Goal: Ask a question

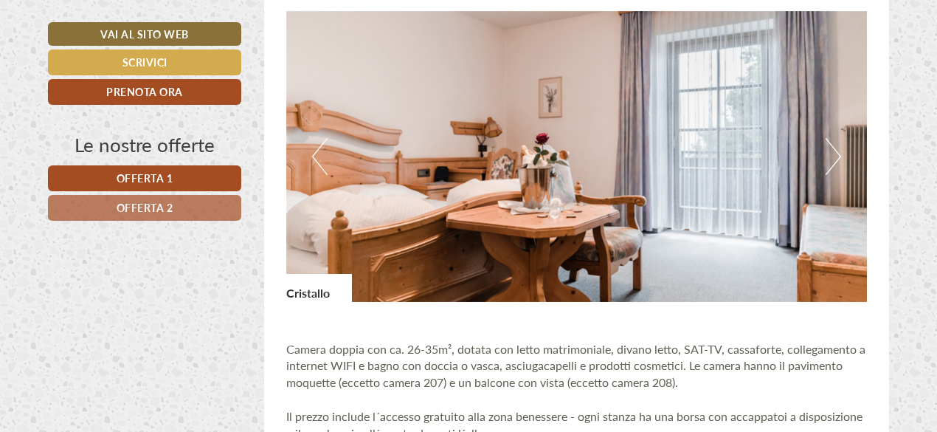
scroll to position [915, 0]
click at [827, 160] on button "Next" at bounding box center [833, 156] width 15 height 37
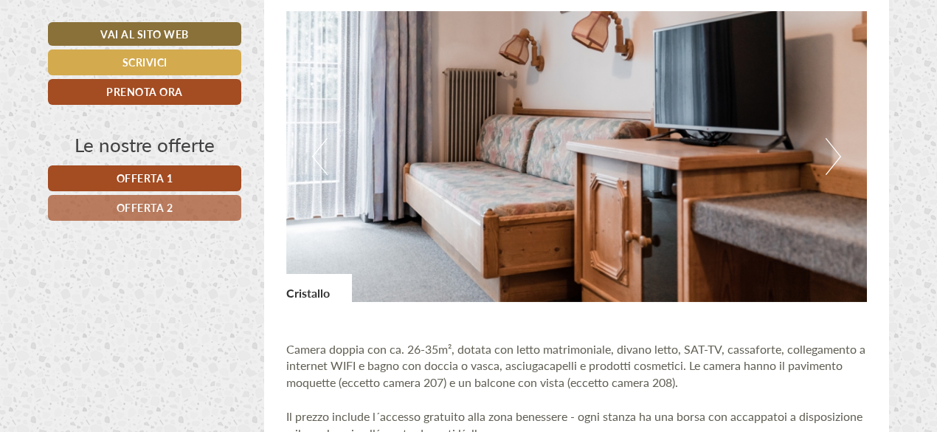
click at [827, 160] on button "Next" at bounding box center [833, 156] width 15 height 37
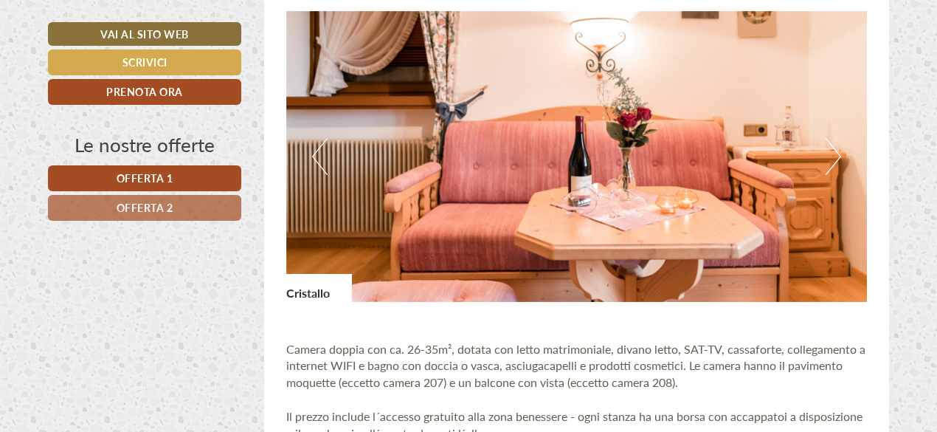
click at [827, 160] on button "Next" at bounding box center [833, 156] width 15 height 37
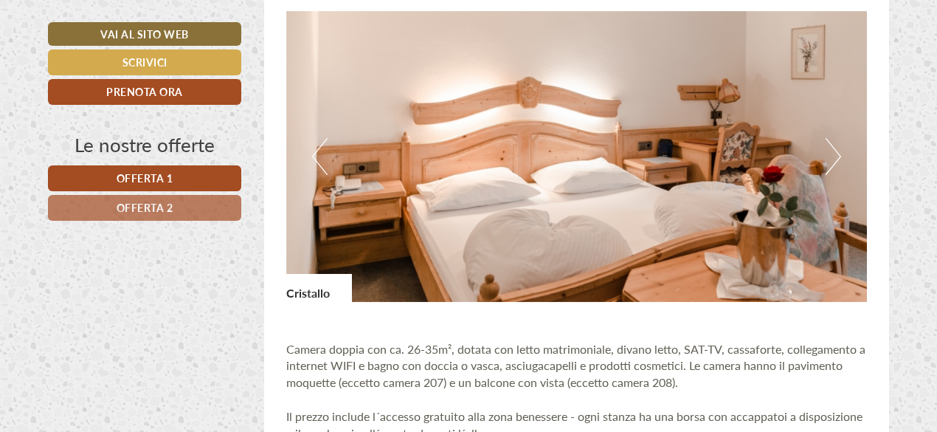
click at [827, 160] on button "Next" at bounding box center [833, 156] width 15 height 37
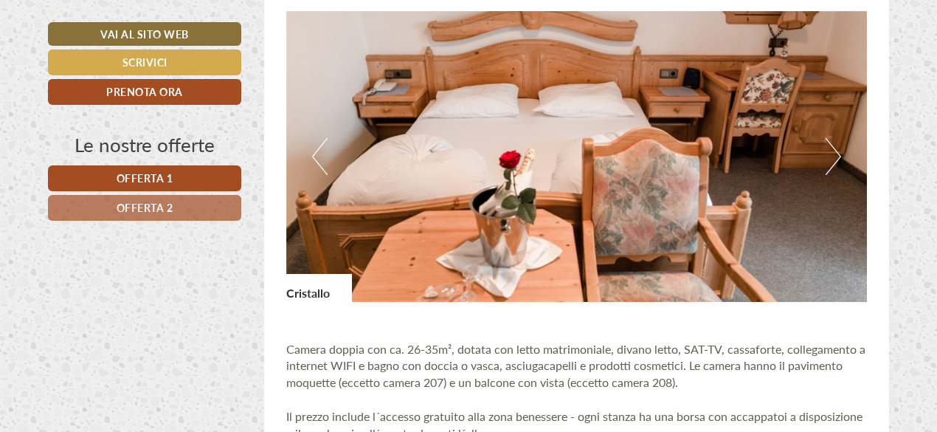
click at [827, 160] on button "Next" at bounding box center [833, 156] width 15 height 37
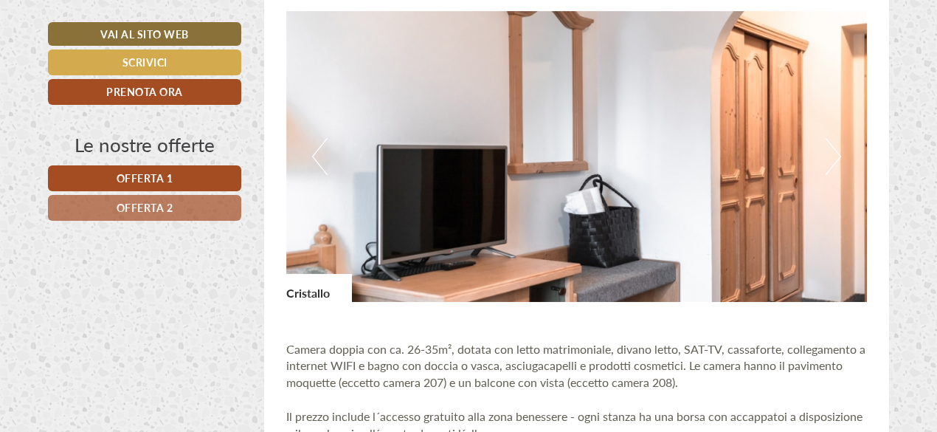
click at [827, 160] on button "Next" at bounding box center [833, 156] width 15 height 37
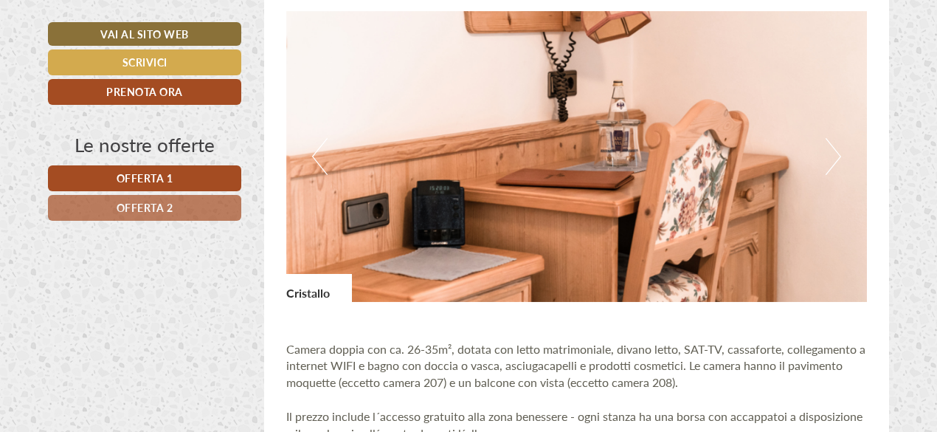
click at [827, 160] on button "Next" at bounding box center [833, 156] width 15 height 37
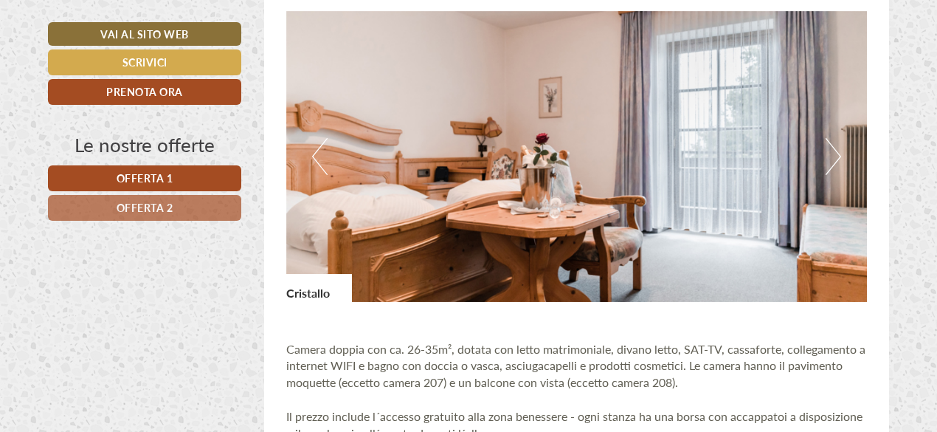
click at [827, 160] on button "Next" at bounding box center [833, 156] width 15 height 37
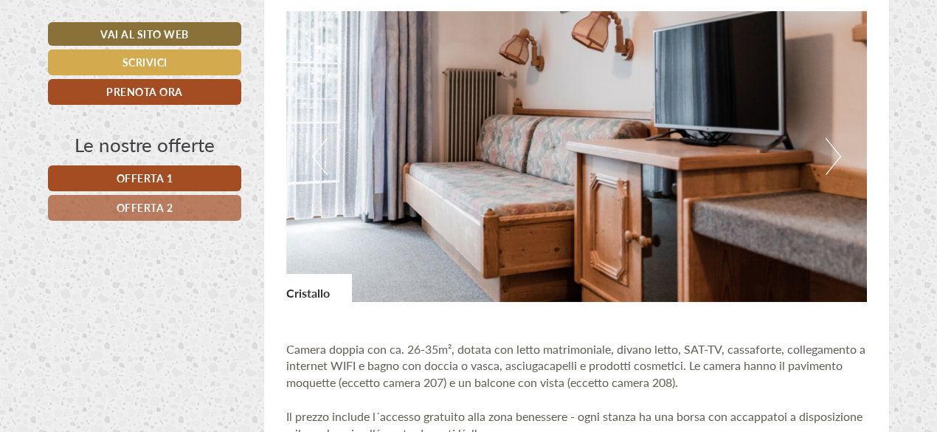
click at [827, 160] on button "Next" at bounding box center [833, 156] width 15 height 37
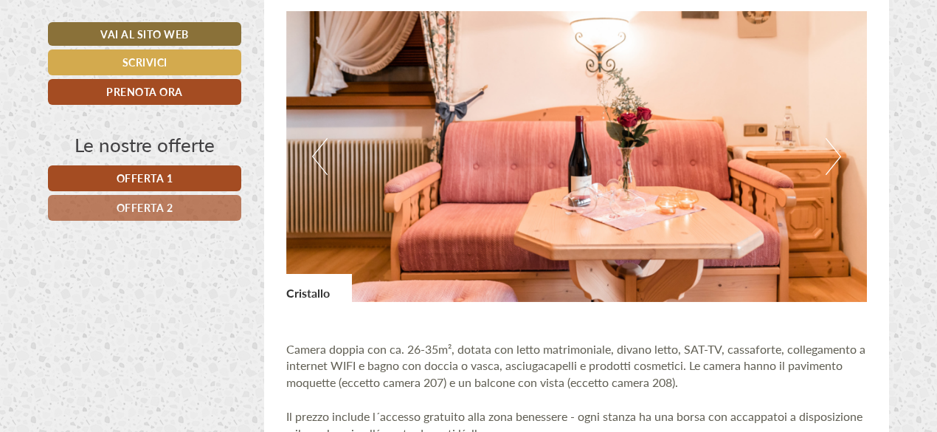
click at [827, 160] on button "Next" at bounding box center [833, 156] width 15 height 37
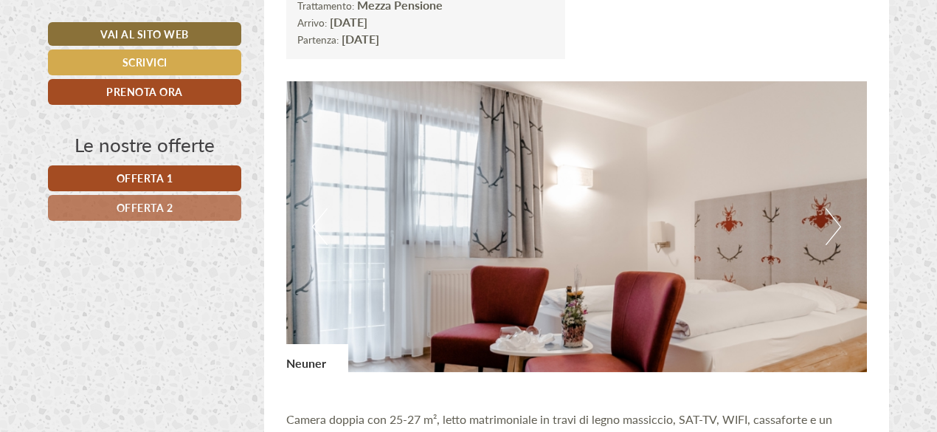
scroll to position [1937, 0]
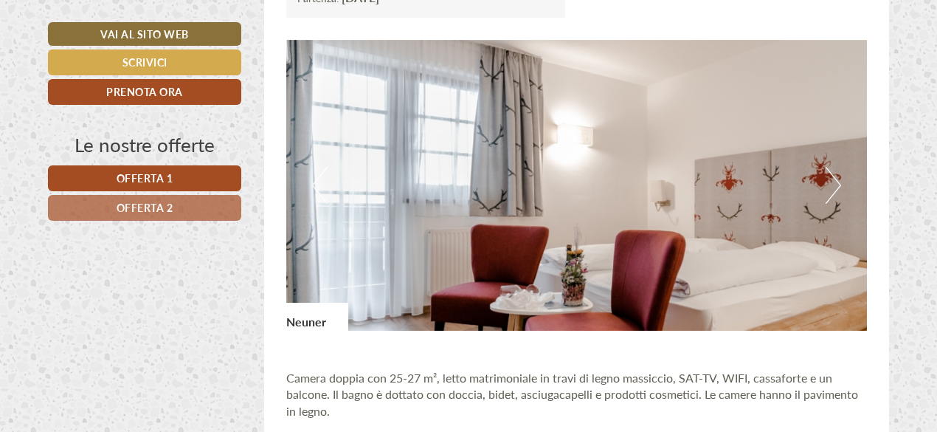
click at [834, 188] on button "Next" at bounding box center [833, 185] width 15 height 37
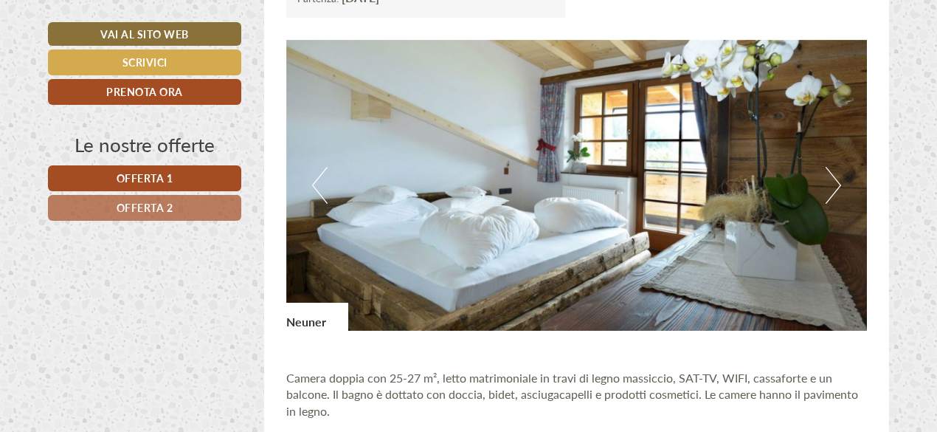
click at [834, 188] on button "Next" at bounding box center [833, 185] width 15 height 37
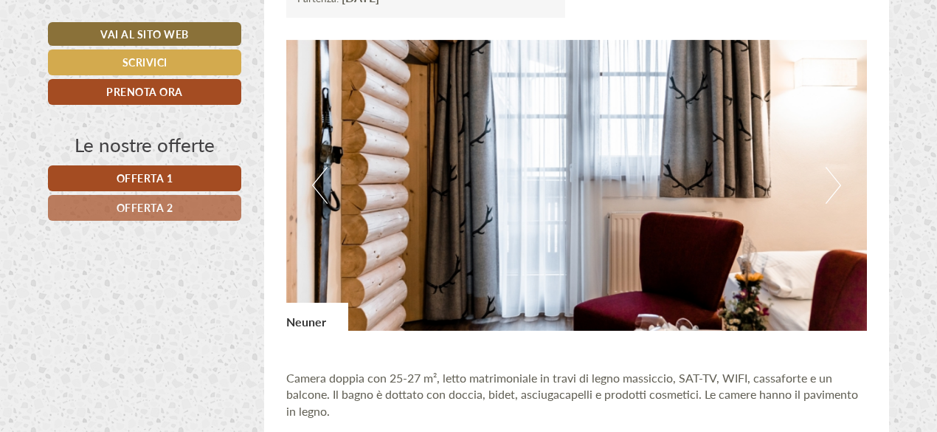
click at [834, 188] on button "Next" at bounding box center [833, 185] width 15 height 37
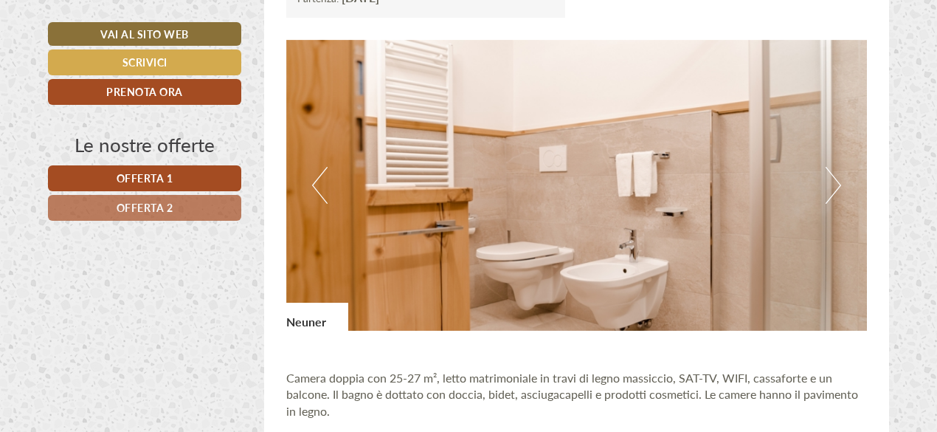
click at [834, 188] on button "Next" at bounding box center [833, 185] width 15 height 37
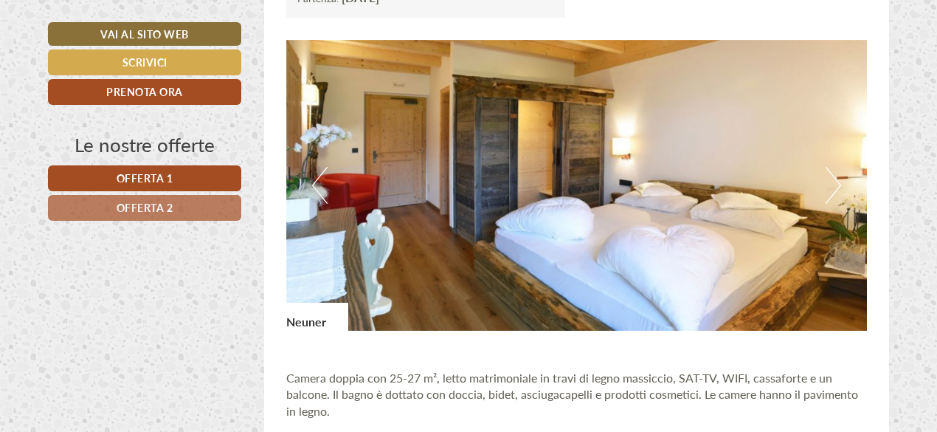
click at [834, 188] on button "Next" at bounding box center [833, 185] width 15 height 37
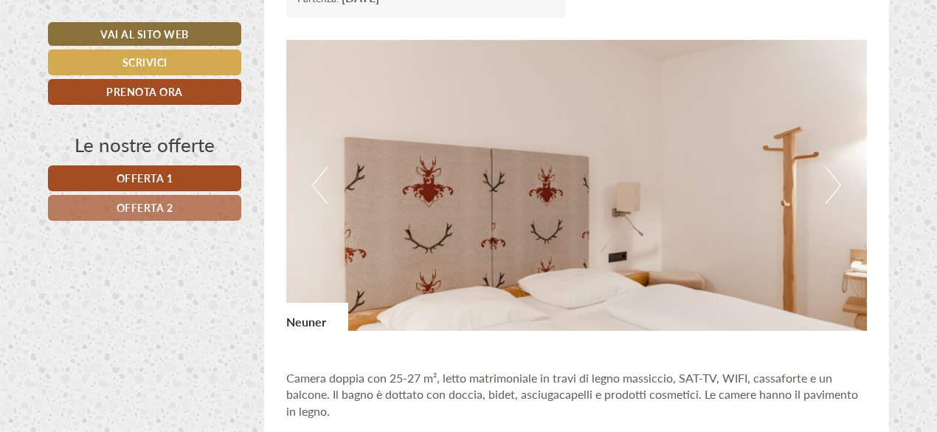
click at [834, 188] on button "Next" at bounding box center [833, 185] width 15 height 37
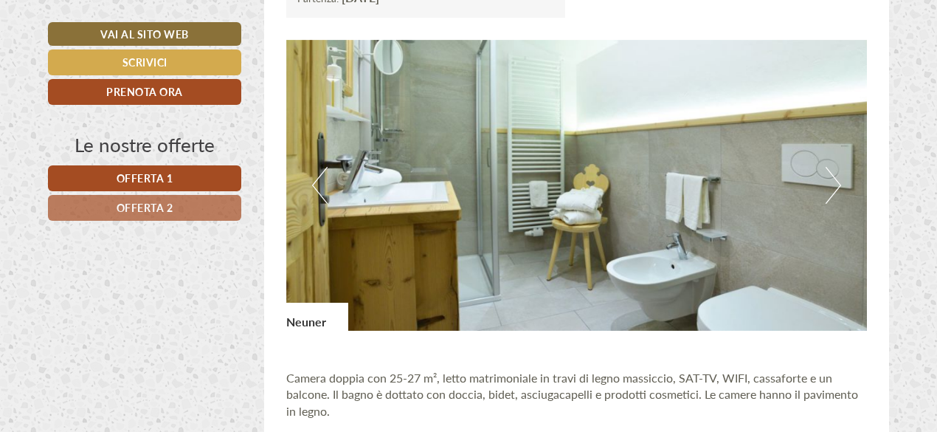
click at [834, 188] on button "Next" at bounding box center [833, 185] width 15 height 37
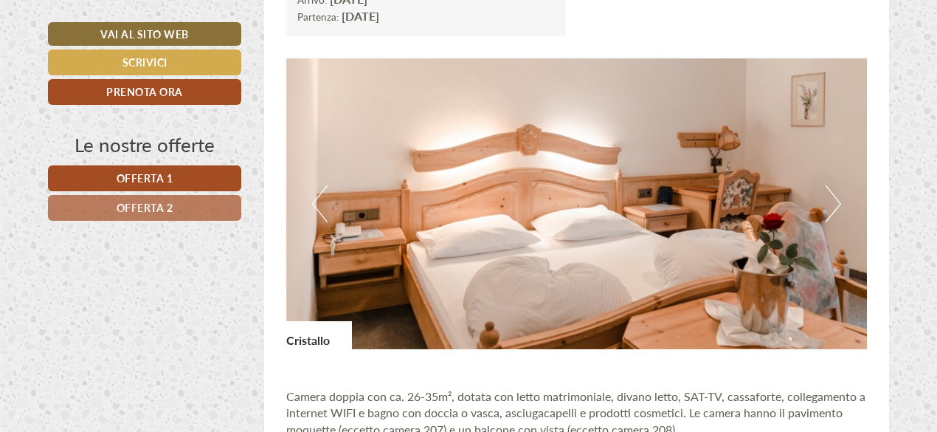
scroll to position [873, 0]
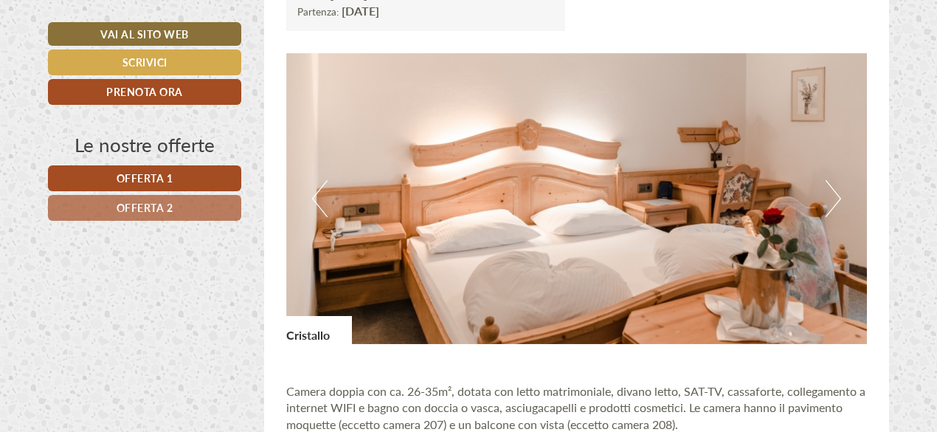
click at [834, 204] on button "Next" at bounding box center [833, 198] width 15 height 37
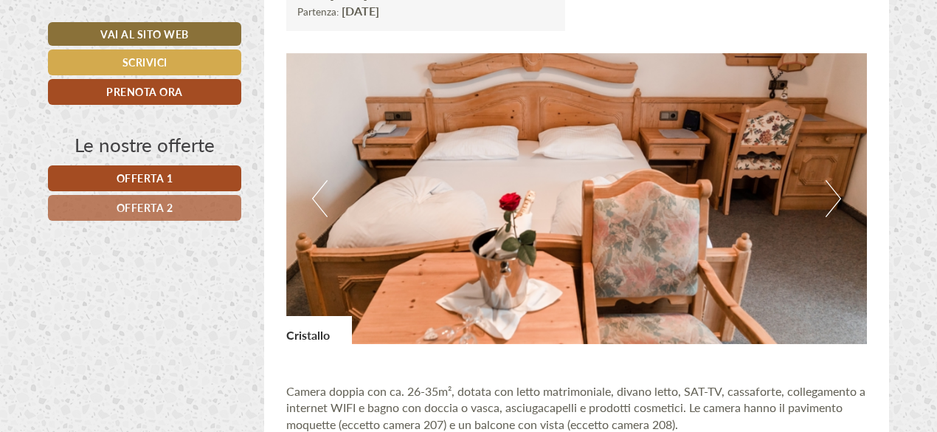
click at [834, 204] on button "Next" at bounding box center [833, 198] width 15 height 37
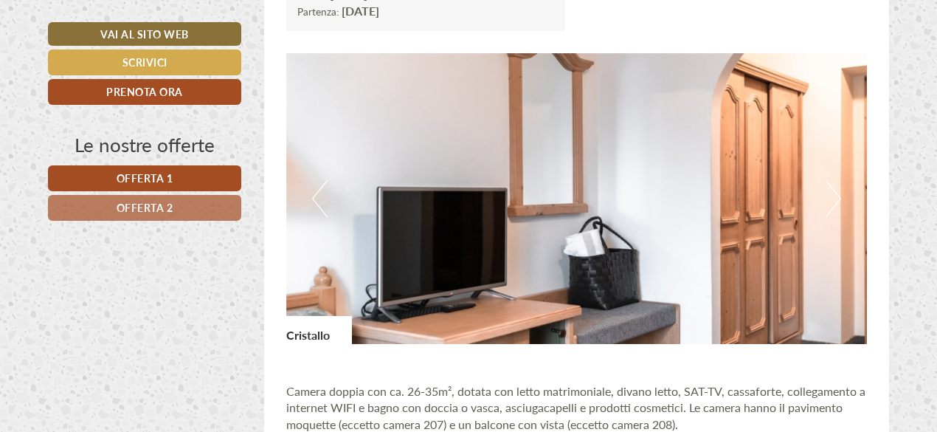
click at [834, 204] on button "Next" at bounding box center [833, 198] width 15 height 37
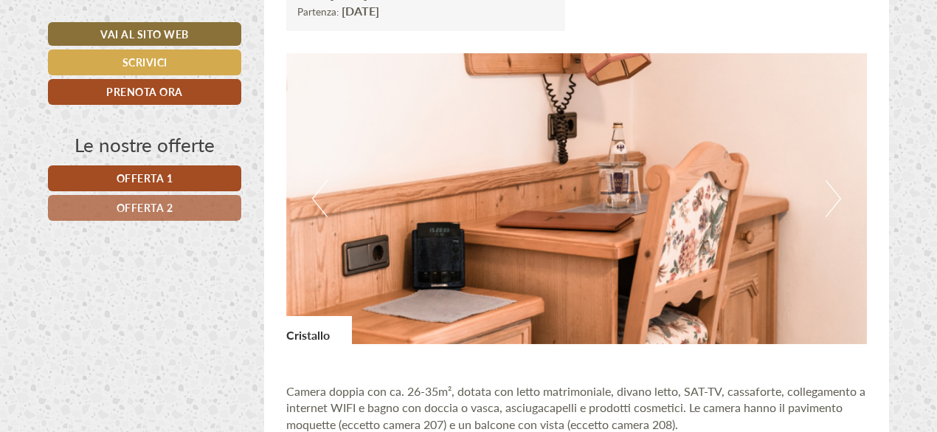
click at [834, 204] on button "Next" at bounding box center [833, 198] width 15 height 37
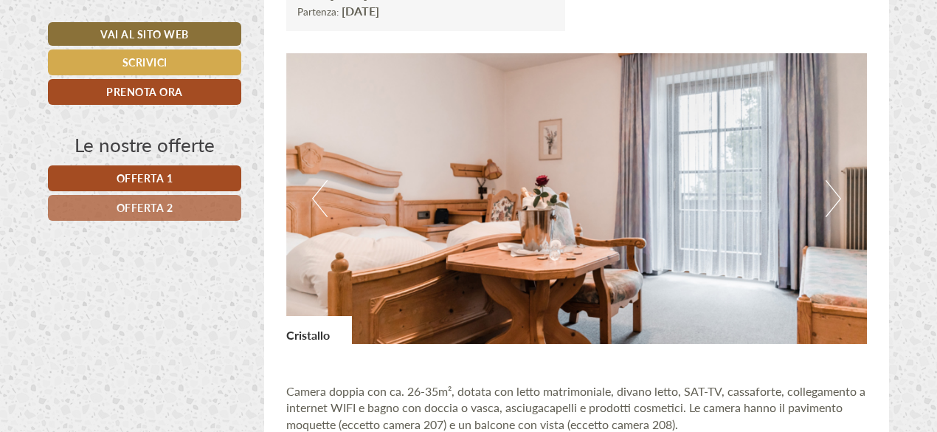
click at [834, 204] on button "Next" at bounding box center [833, 198] width 15 height 37
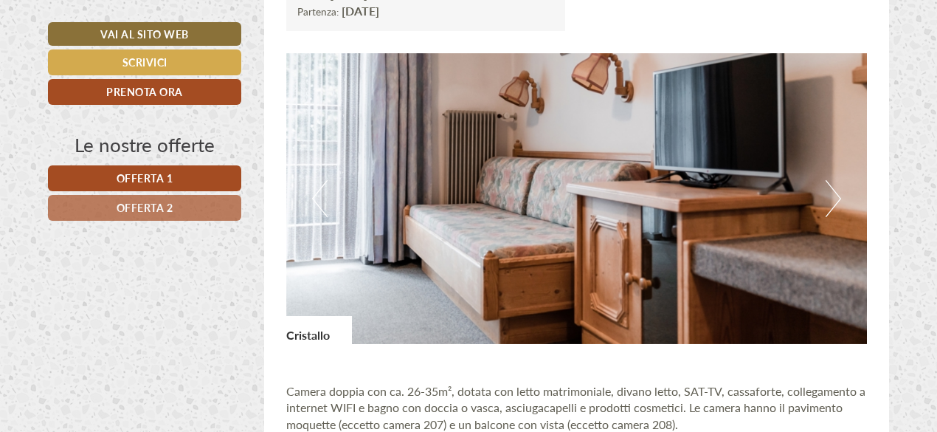
click at [321, 201] on button "Previous" at bounding box center [319, 198] width 15 height 37
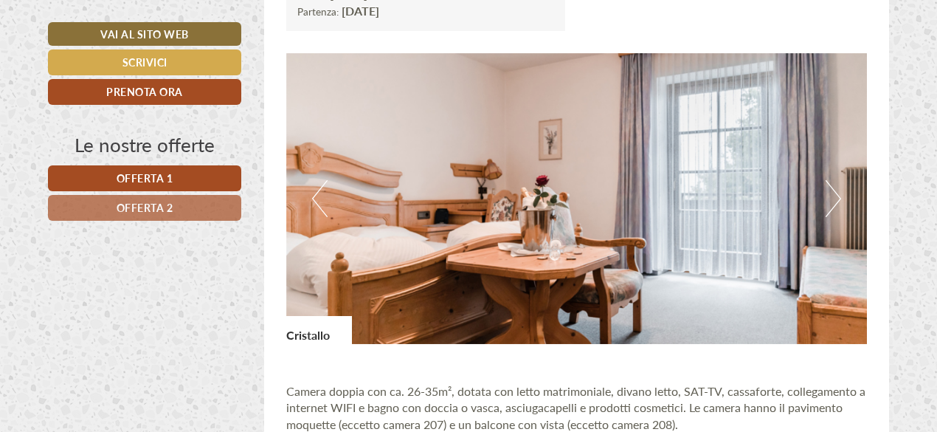
click at [321, 201] on button "Previous" at bounding box center [319, 198] width 15 height 37
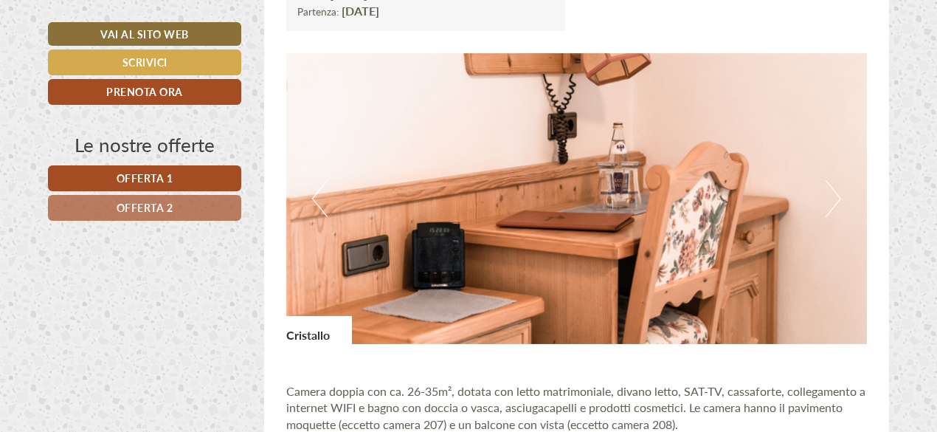
click at [321, 201] on button "Previous" at bounding box center [319, 198] width 15 height 37
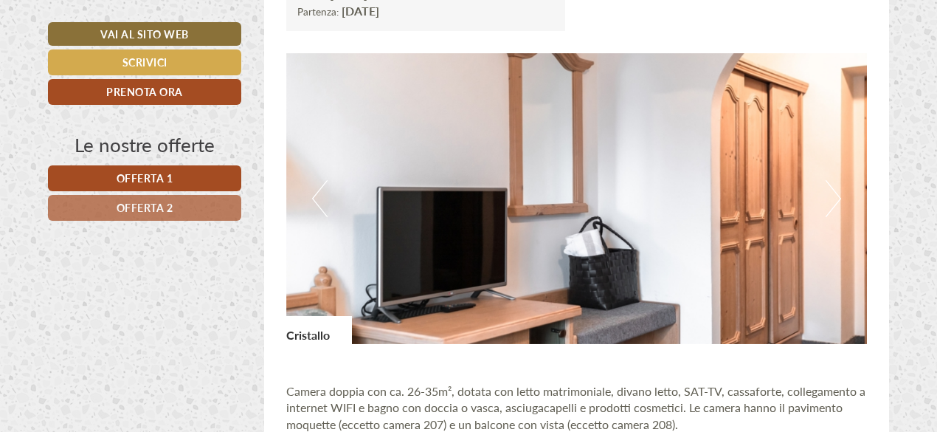
click at [208, 173] on link "Offerta 1" at bounding box center [144, 178] width 193 height 26
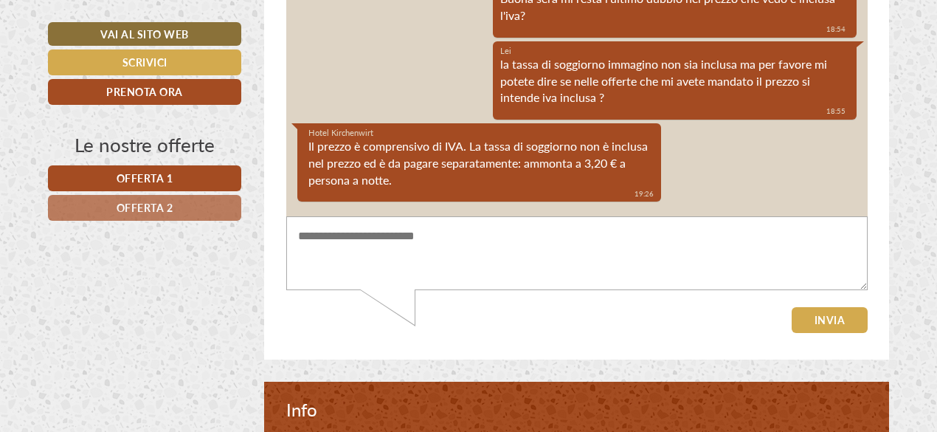
scroll to position [3171, 0]
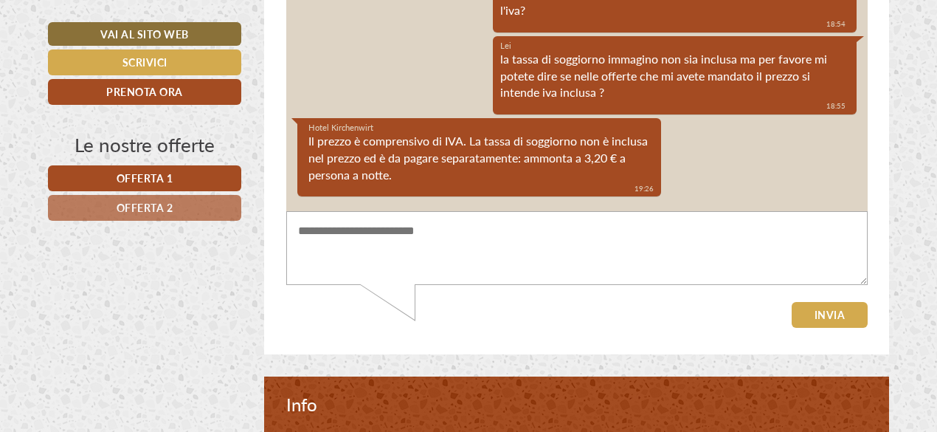
click at [703, 242] on textarea at bounding box center [576, 249] width 581 height 75
type textarea "*"
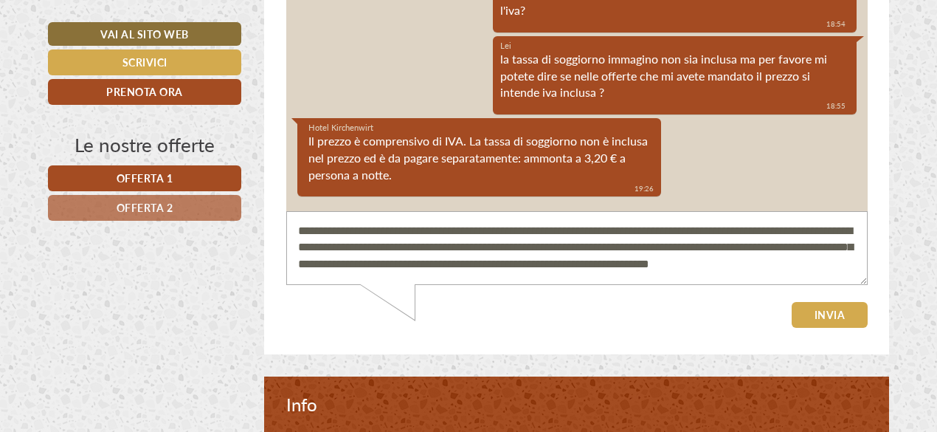
type textarea "**********"
click at [822, 311] on button "Invia" at bounding box center [829, 316] width 77 height 26
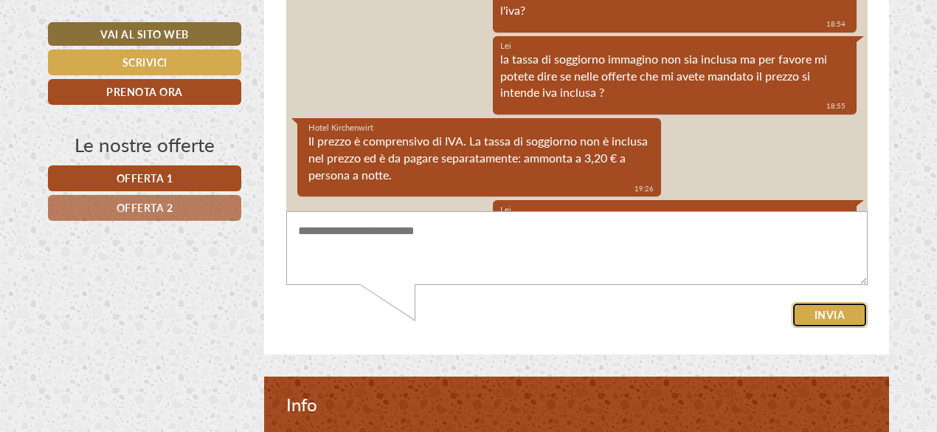
scroll to position [404, 0]
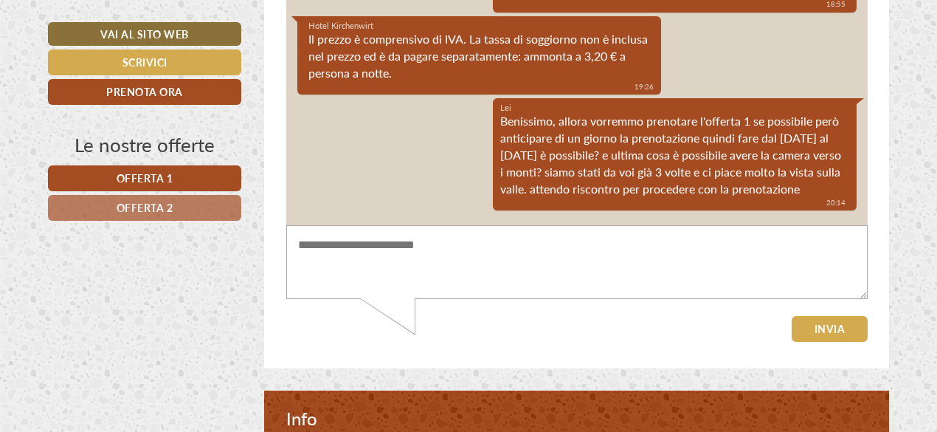
scroll to position [4147, 0]
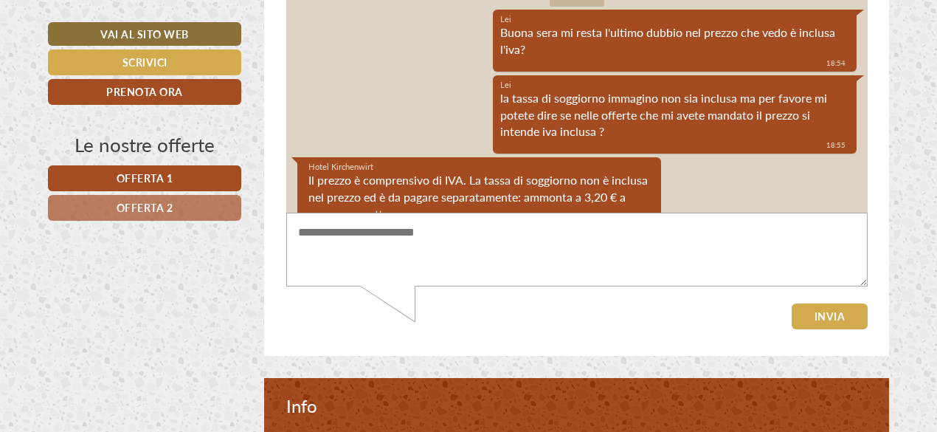
scroll to position [404, 0]
